Goal: Information Seeking & Learning: Learn about a topic

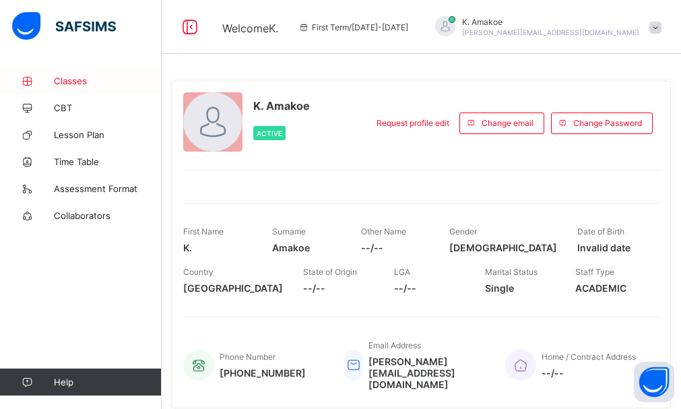
click at [80, 84] on span "Classes" at bounding box center [108, 80] width 108 height 11
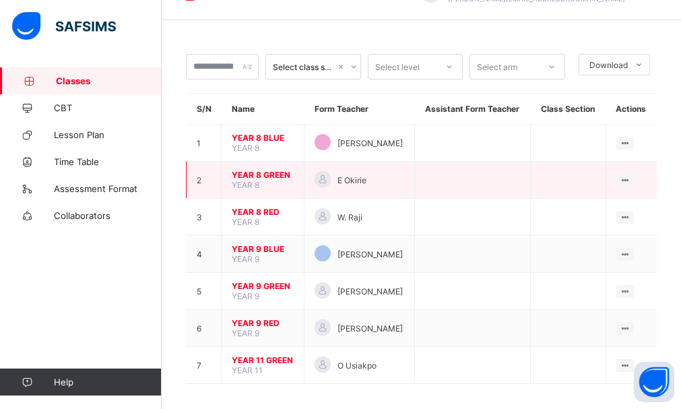
scroll to position [42, 0]
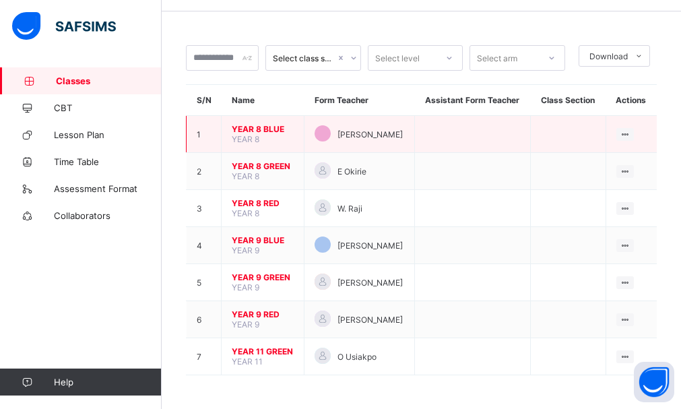
click at [274, 129] on span "YEAR 8 BLUE" at bounding box center [263, 129] width 62 height 10
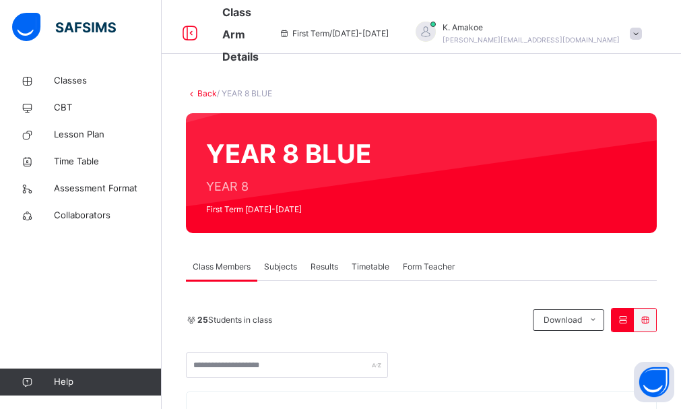
click at [279, 269] on span "Subjects" at bounding box center [280, 267] width 33 height 12
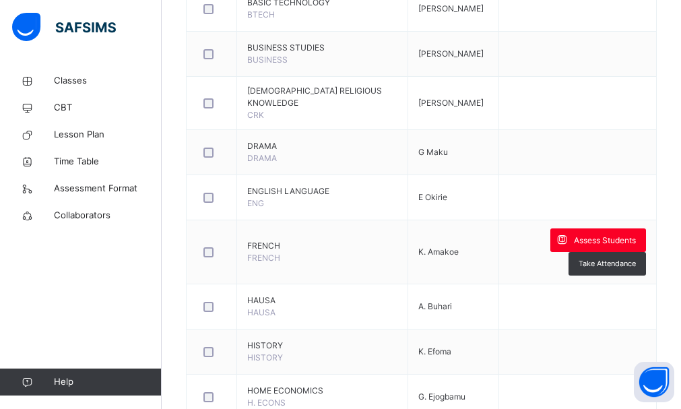
scroll to position [490, 0]
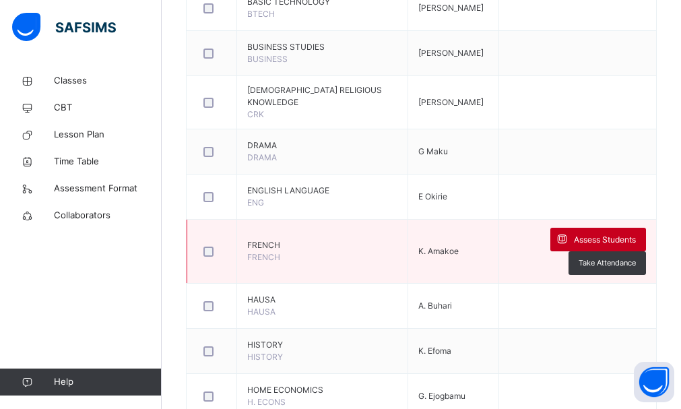
click at [564, 249] on span at bounding box center [562, 240] width 24 height 24
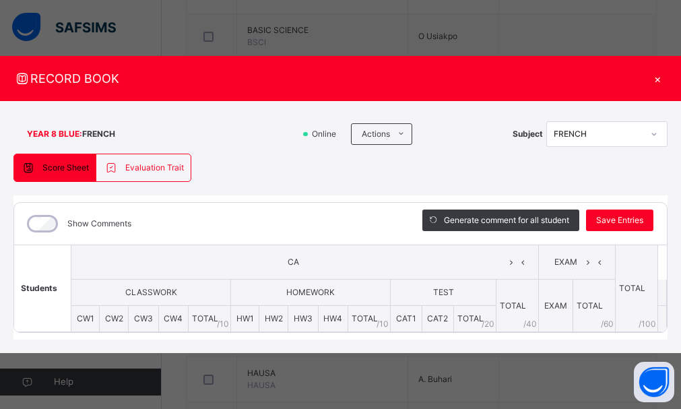
scroll to position [416, 0]
click at [657, 84] on div "×" at bounding box center [657, 78] width 20 height 18
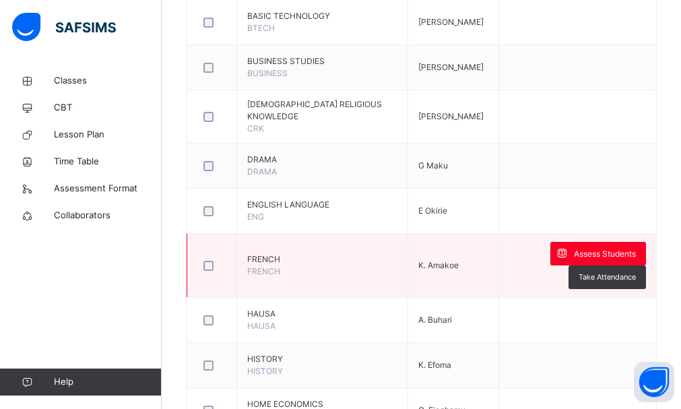
scroll to position [477, 0]
click at [562, 257] on span at bounding box center [562, 253] width 24 height 24
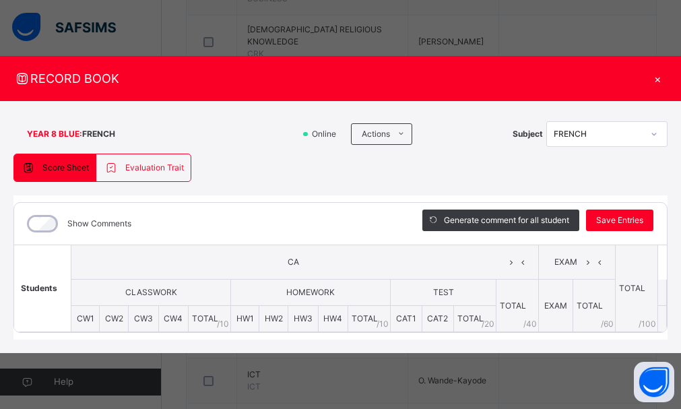
scroll to position [552, 0]
click at [658, 81] on div "×" at bounding box center [657, 78] width 20 height 18
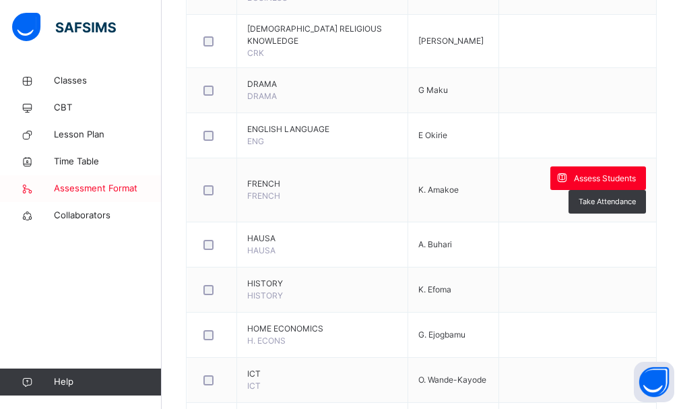
click at [126, 188] on span "Assessment Format" at bounding box center [108, 188] width 108 height 13
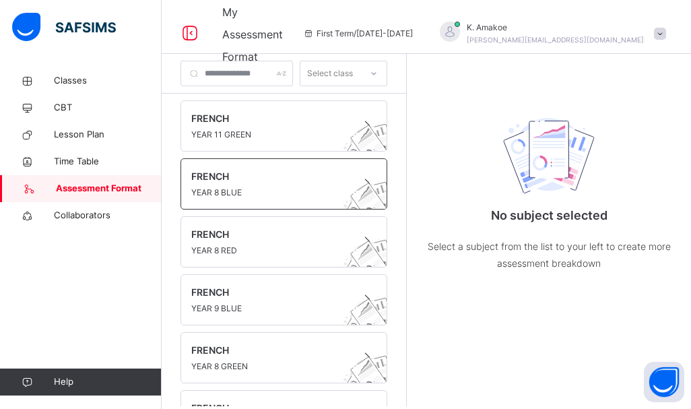
click at [212, 187] on span "YEAR 8 BLUE" at bounding box center [271, 193] width 160 height 12
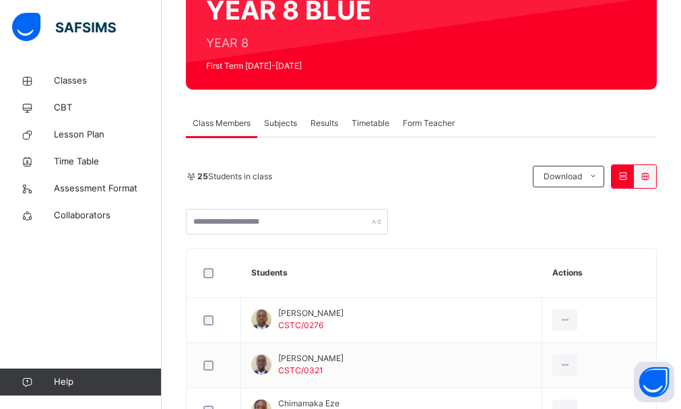
scroll to position [147, 0]
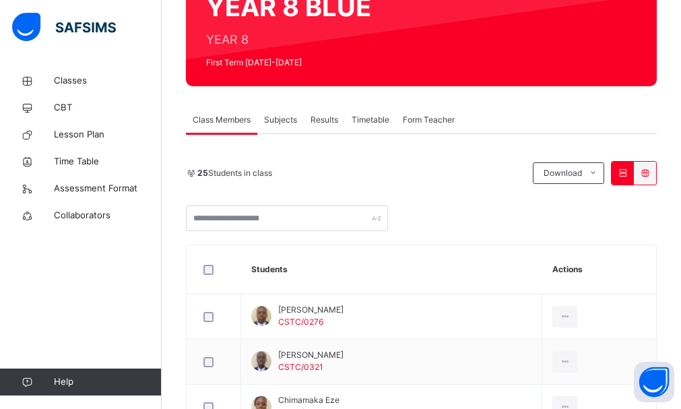
click at [280, 120] on span "Subjects" at bounding box center [280, 120] width 33 height 12
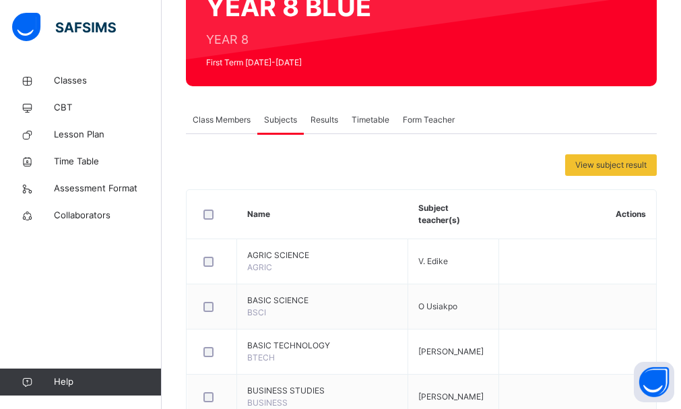
click at [218, 124] on span "Class Members" at bounding box center [222, 120] width 58 height 12
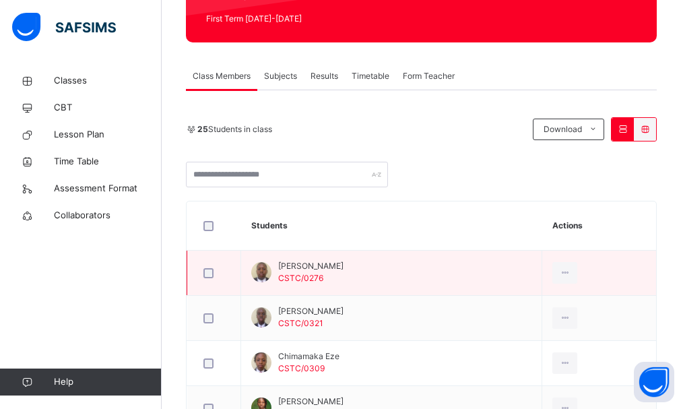
scroll to position [190, 0]
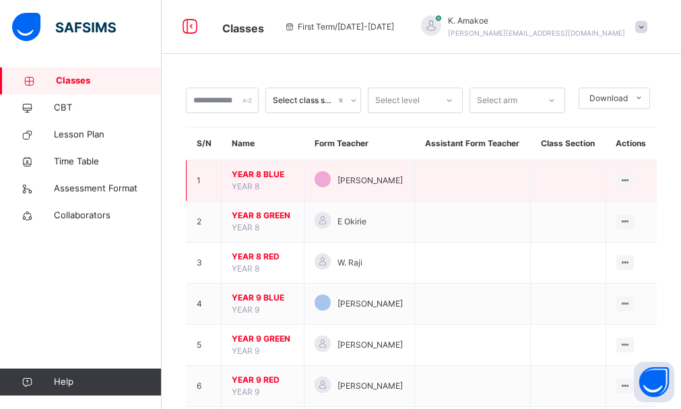
click at [280, 176] on span "YEAR 8 BLUE" at bounding box center [263, 174] width 62 height 12
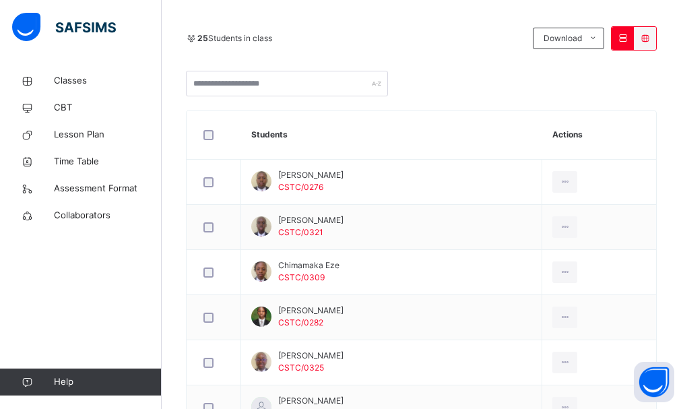
scroll to position [281, 0]
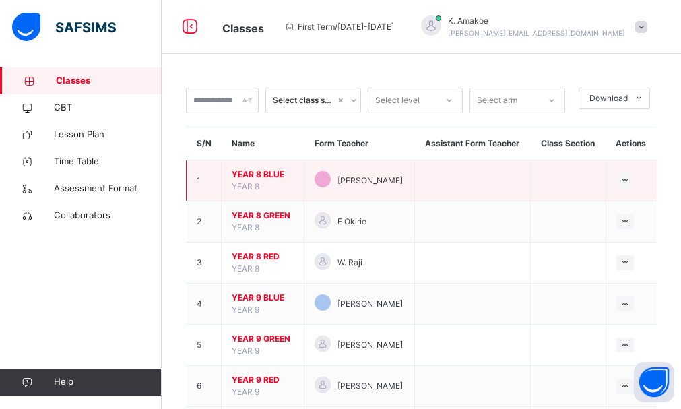
click at [261, 171] on span "YEAR 8 BLUE" at bounding box center [263, 174] width 62 height 12
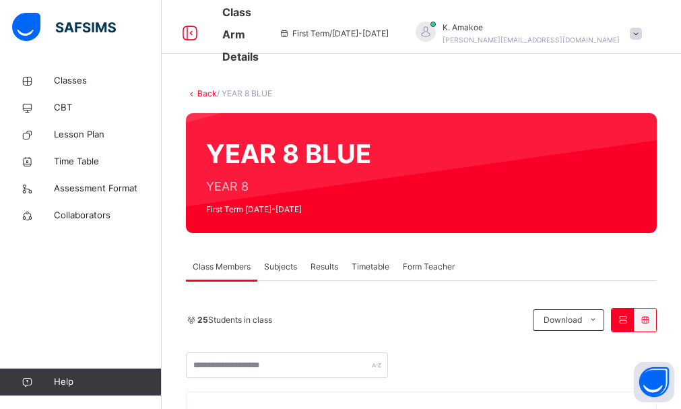
click at [286, 269] on span "Subjects" at bounding box center [280, 267] width 33 height 12
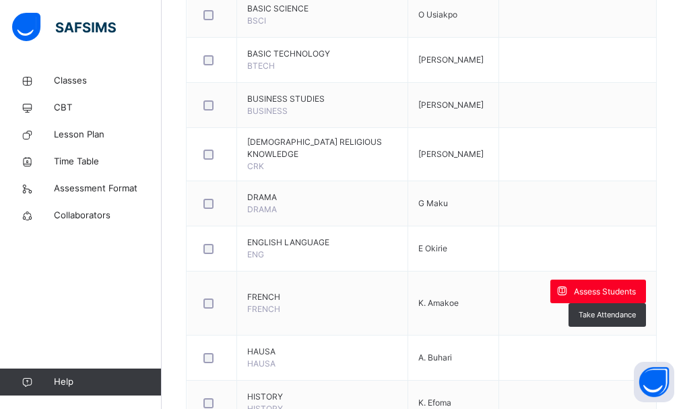
scroll to position [439, 0]
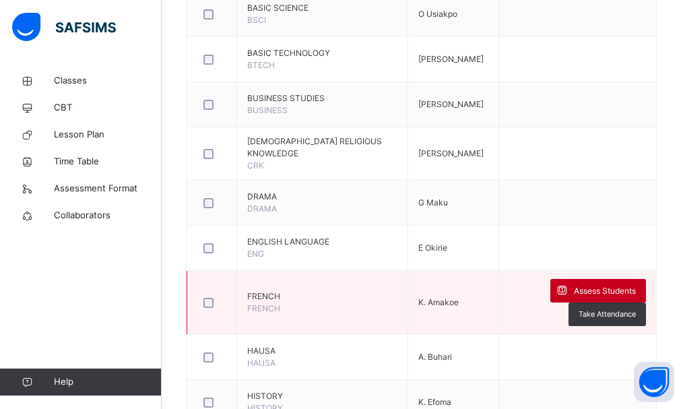
click at [569, 297] on icon at bounding box center [562, 290] width 14 height 15
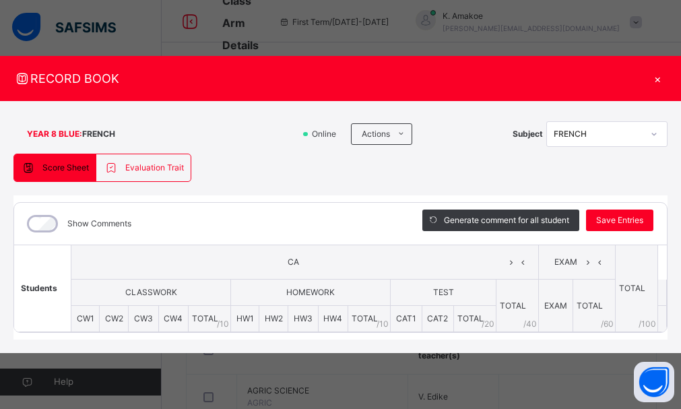
scroll to position [0, 0]
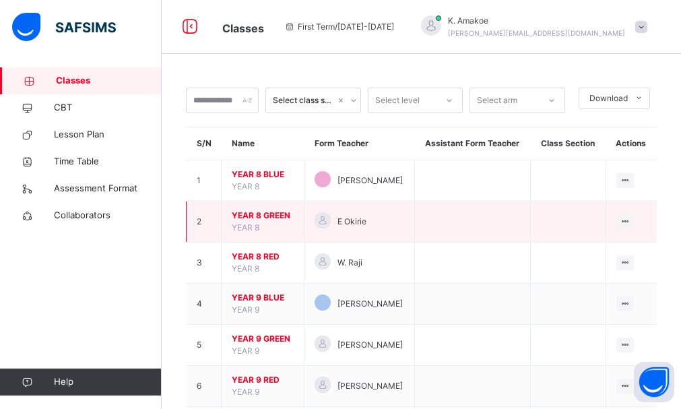
click at [272, 211] on span "YEAR 8 GREEN" at bounding box center [263, 215] width 62 height 12
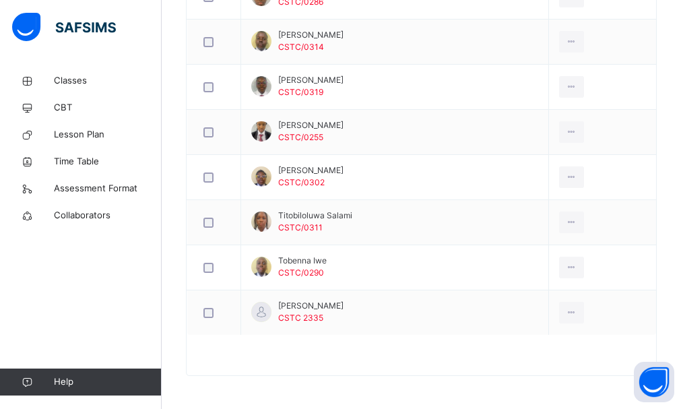
scroll to position [1189, 0]
click at [299, 240] on td "Titobiloluwa Salami CSTC/0311" at bounding box center [395, 221] width 308 height 45
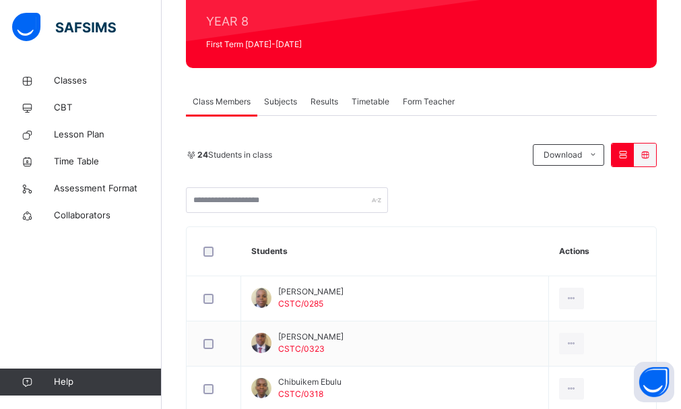
scroll to position [0, 0]
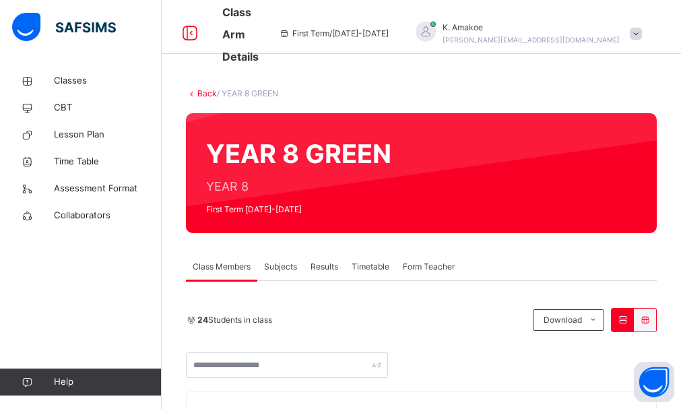
click at [285, 266] on span "Subjects" at bounding box center [280, 267] width 33 height 12
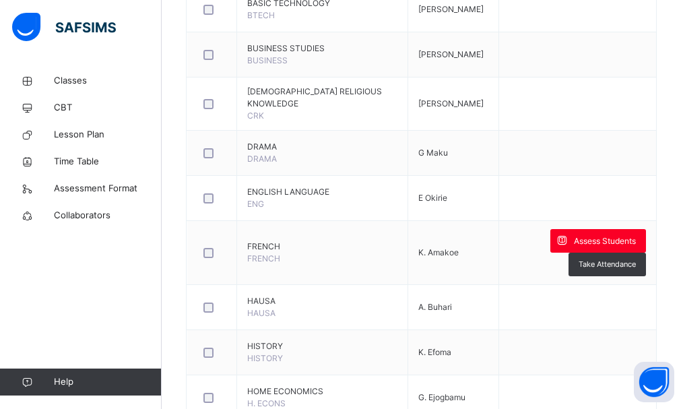
scroll to position [490, 0]
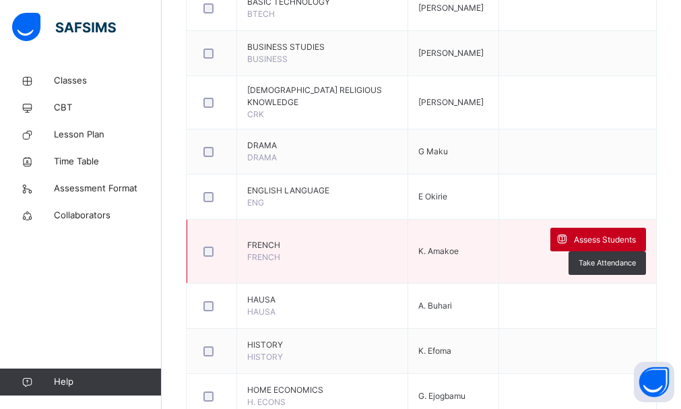
click at [559, 244] on span at bounding box center [562, 240] width 24 height 24
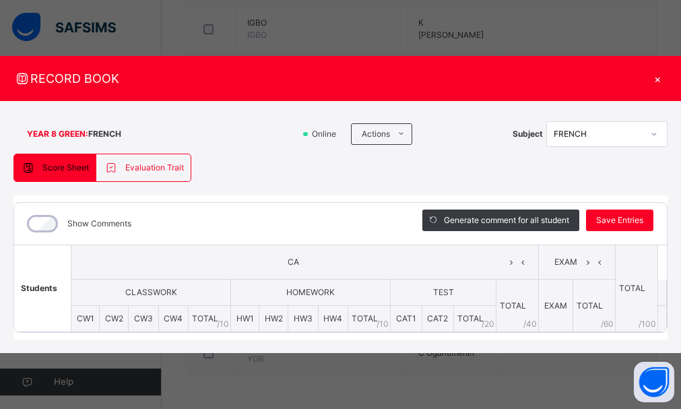
scroll to position [948, 0]
click at [657, 83] on div "×" at bounding box center [657, 78] width 20 height 18
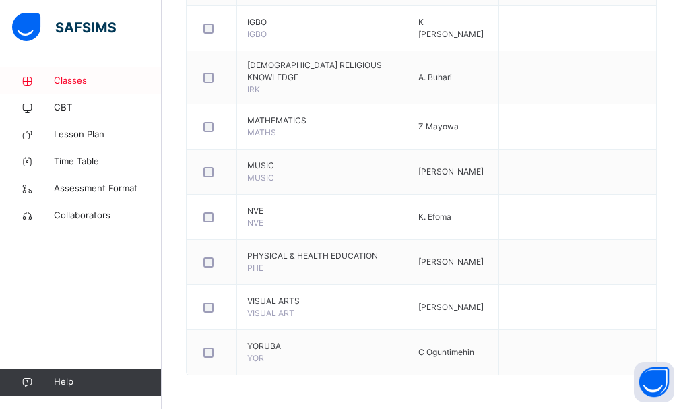
click at [75, 81] on span "Classes" at bounding box center [108, 80] width 108 height 13
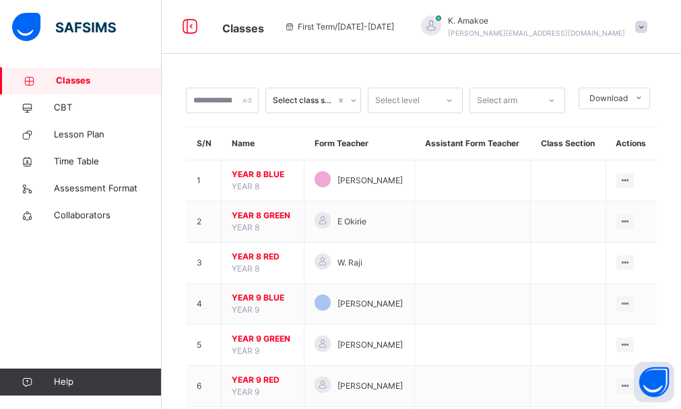
click at [264, 257] on span "YEAR 8 RED" at bounding box center [263, 257] width 62 height 12
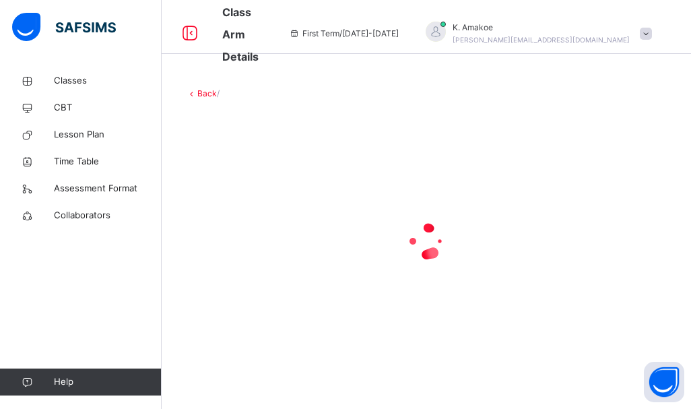
click at [264, 257] on div at bounding box center [426, 241] width 481 height 54
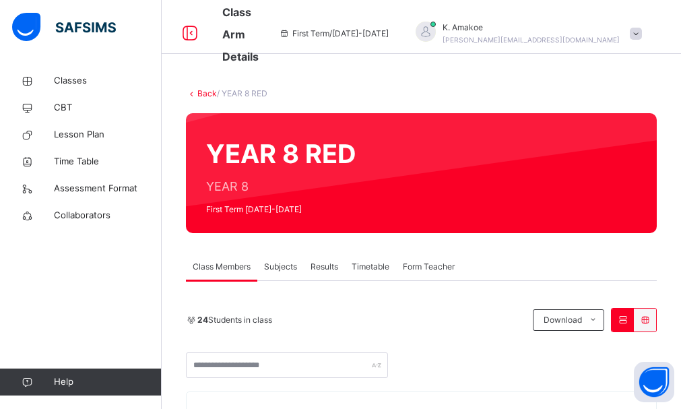
drag, startPoint x: 309, startPoint y: 295, endPoint x: 436, endPoint y: 324, distance: 130.5
click at [436, 324] on div "24 Students in class" at bounding box center [356, 320] width 340 height 12
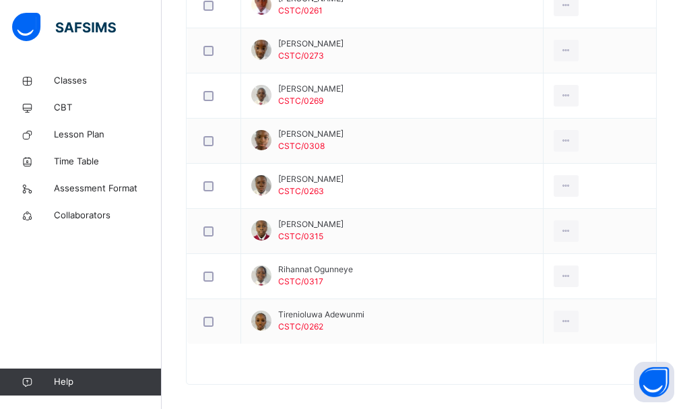
scroll to position [1189, 0]
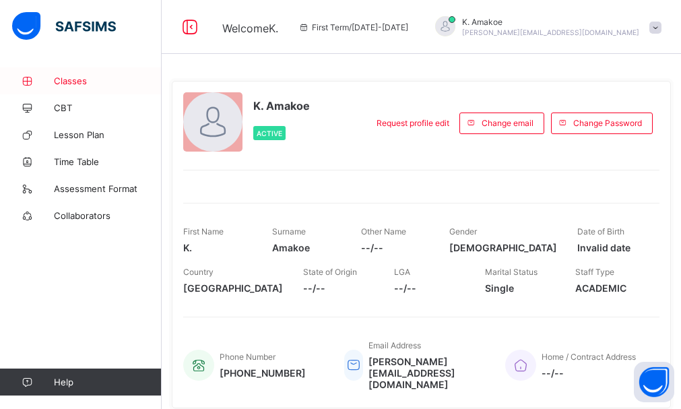
click at [73, 69] on link "Classes" at bounding box center [81, 80] width 162 height 27
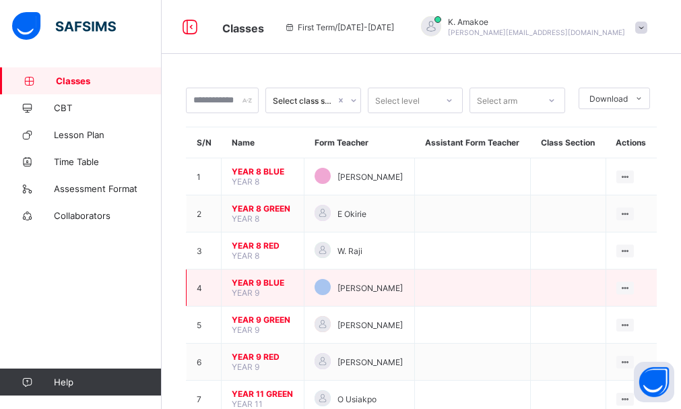
scroll to position [42, 0]
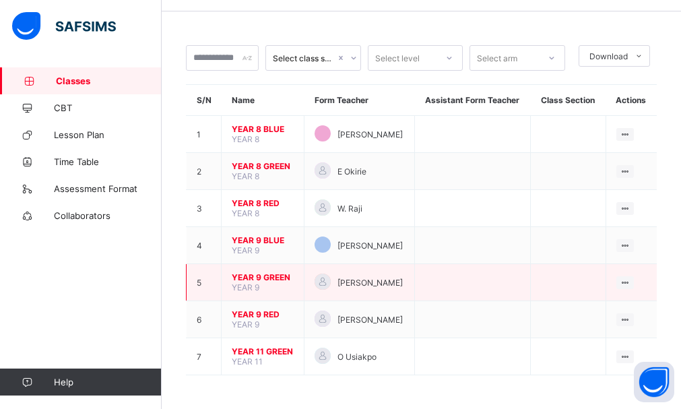
click at [275, 277] on span "YEAR 9 GREEN" at bounding box center [263, 277] width 62 height 10
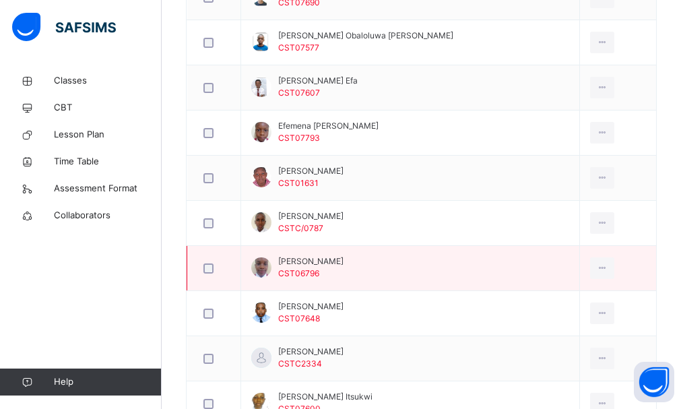
scroll to position [603, 0]
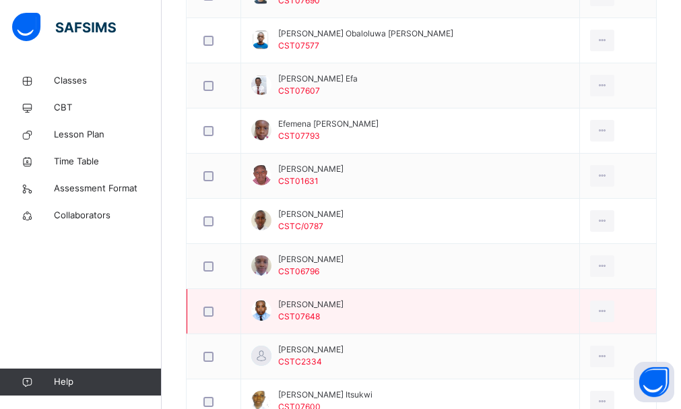
drag, startPoint x: 246, startPoint y: 255, endPoint x: 449, endPoint y: 301, distance: 208.0
click at [449, 301] on td "[PERSON_NAME] CST07648" at bounding box center [410, 311] width 339 height 45
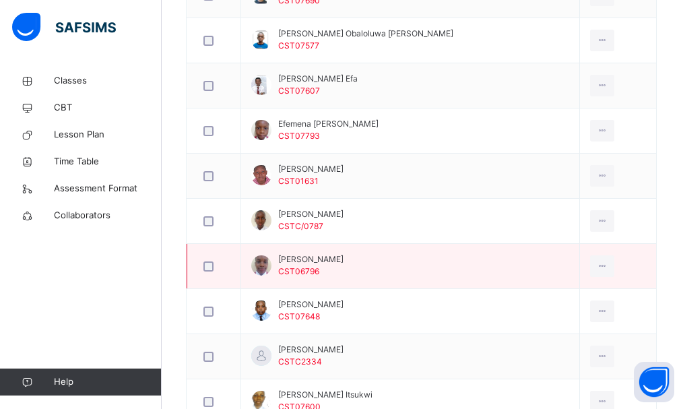
click at [508, 246] on td "[PERSON_NAME] CST06796" at bounding box center [410, 266] width 339 height 45
click at [508, 244] on td "[PERSON_NAME] CST06796" at bounding box center [410, 266] width 339 height 45
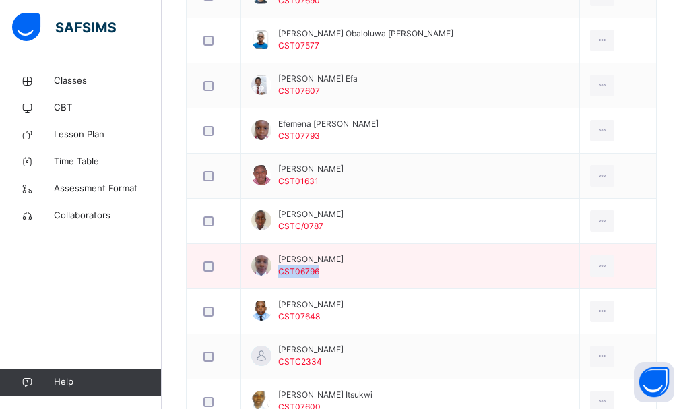
click at [508, 244] on td "[PERSON_NAME] CST06796" at bounding box center [410, 266] width 339 height 45
drag, startPoint x: 508, startPoint y: 244, endPoint x: 498, endPoint y: 263, distance: 22.3
click at [498, 263] on td "[PERSON_NAME] CST06796" at bounding box center [410, 266] width 339 height 45
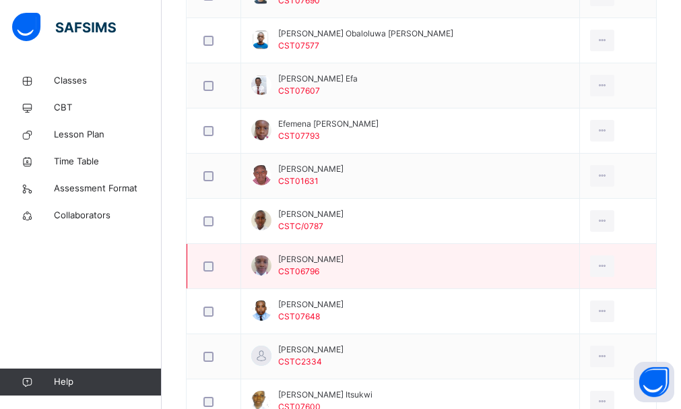
click at [498, 263] on td "[PERSON_NAME] CST06796" at bounding box center [410, 266] width 339 height 45
